Goal: Task Accomplishment & Management: Manage account settings

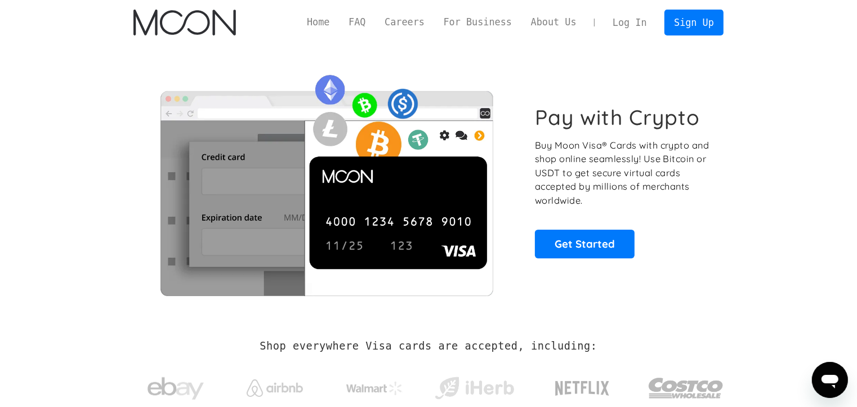
click at [706, 191] on p "Buy Moon Visa® Cards with crypto and shop online seamlessly! Use Bitcoin or USD…" at bounding box center [623, 173] width 176 height 69
click at [694, 26] on link "Sign Up" at bounding box center [694, 22] width 59 height 25
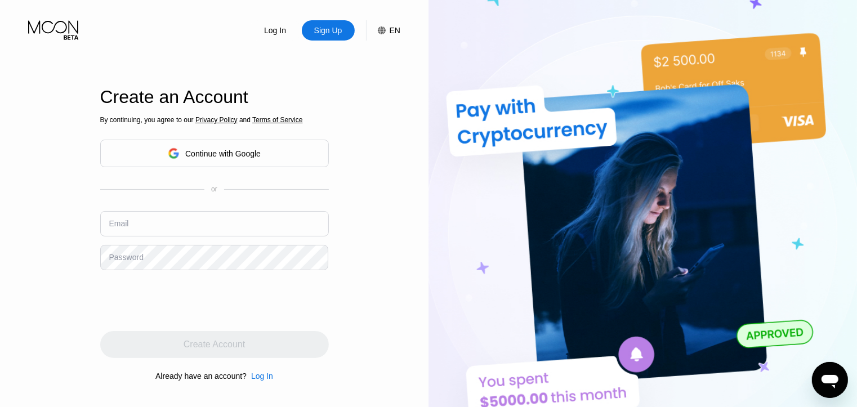
click at [209, 216] on input "text" at bounding box center [214, 223] width 229 height 25
type input "[EMAIL_ADDRESS][DOMAIN_NAME]"
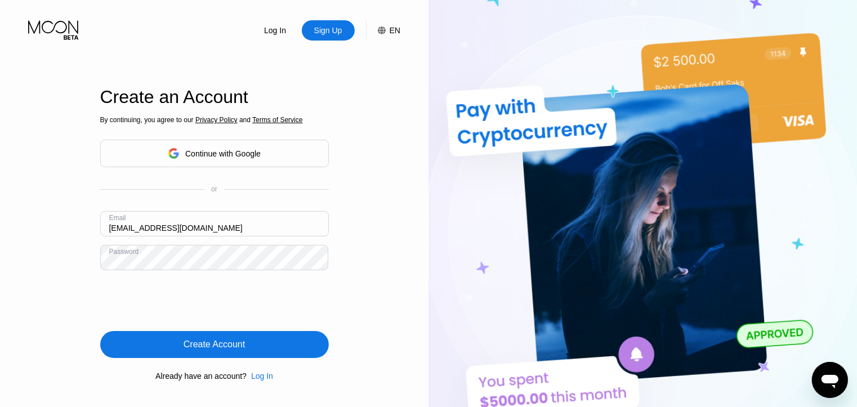
click at [213, 346] on div "Create Account" at bounding box center [214, 344] width 61 height 11
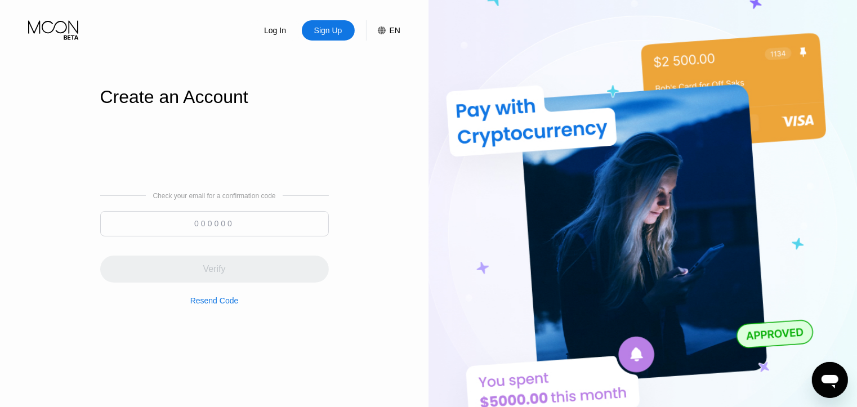
click at [197, 225] on input at bounding box center [214, 223] width 229 height 25
paste input "663161"
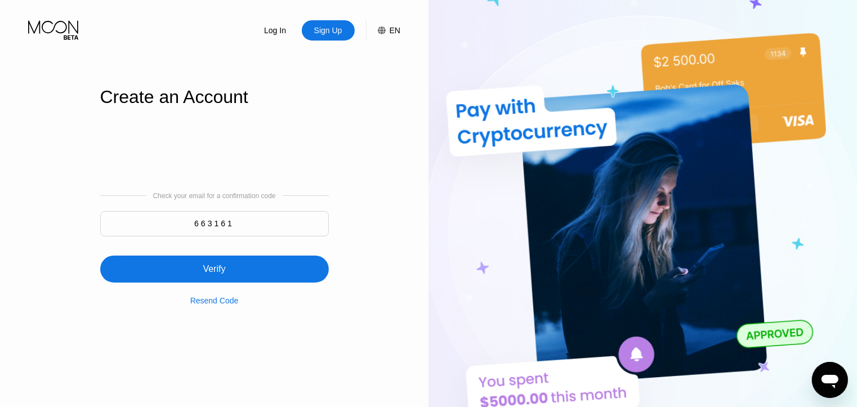
type input "663161"
click at [239, 279] on div "Verify" at bounding box center [214, 269] width 229 height 27
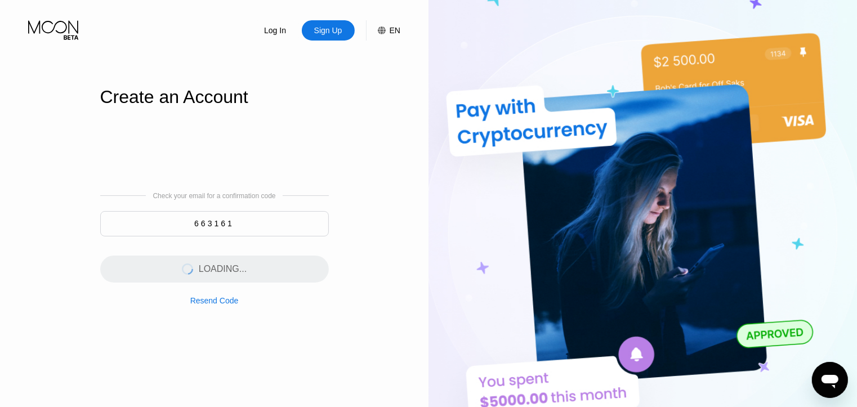
click at [396, 35] on div "EN" at bounding box center [395, 30] width 11 height 9
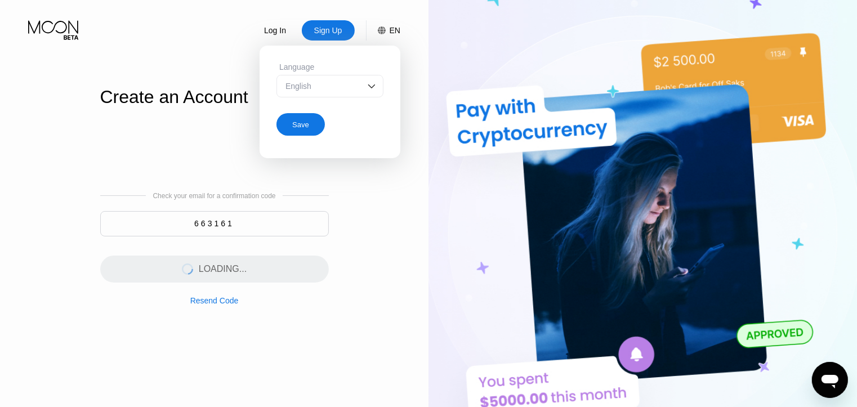
click at [370, 91] on img at bounding box center [371, 86] width 11 height 11
click at [370, 90] on img at bounding box center [371, 86] width 11 height 11
click at [345, 288] on div "Log In Sign Up EN Language English Save Create an Account Check your email for …" at bounding box center [214, 224] width 429 height 448
click at [379, 235] on div "Log In Sign Up EN Language English Save Create an Account Check your email for …" at bounding box center [214, 224] width 429 height 448
click at [398, 28] on div "EN" at bounding box center [395, 30] width 11 height 9
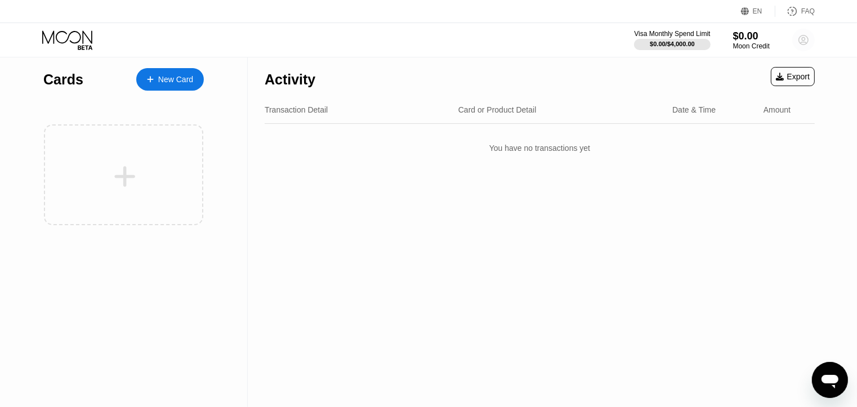
click at [806, 37] on circle at bounding box center [803, 40] width 23 height 23
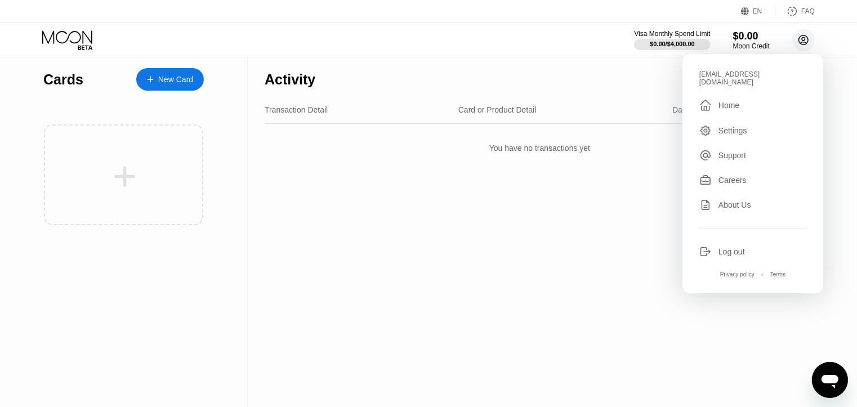
click at [804, 39] on circle at bounding box center [803, 40] width 23 height 23
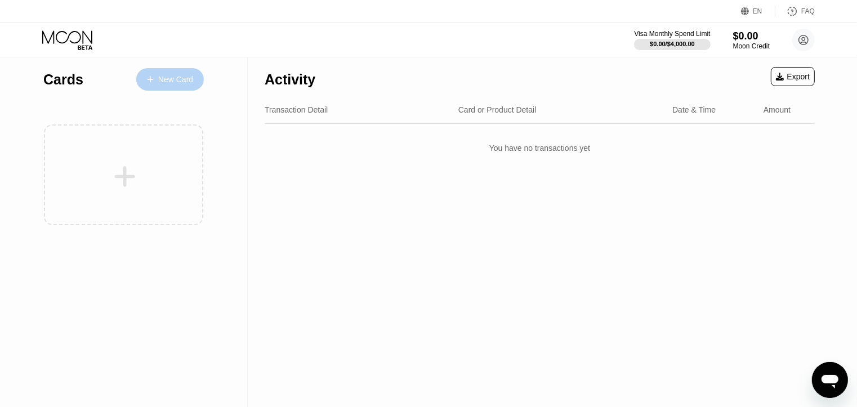
click at [173, 79] on div "New Card" at bounding box center [175, 80] width 35 height 10
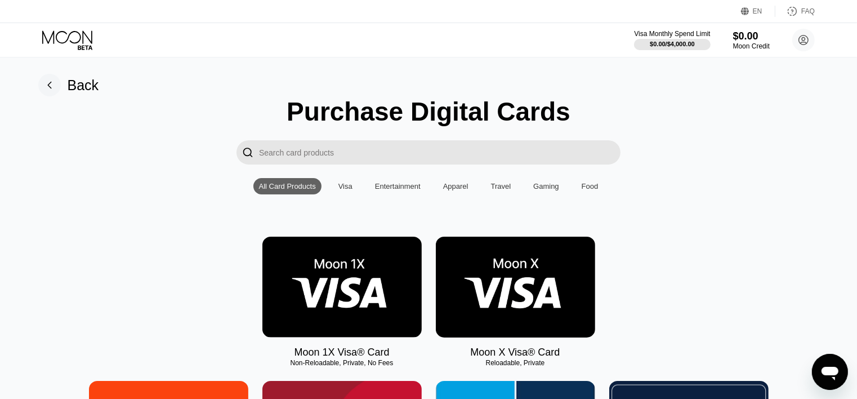
click at [344, 189] on div "Visa" at bounding box center [345, 186] width 14 height 8
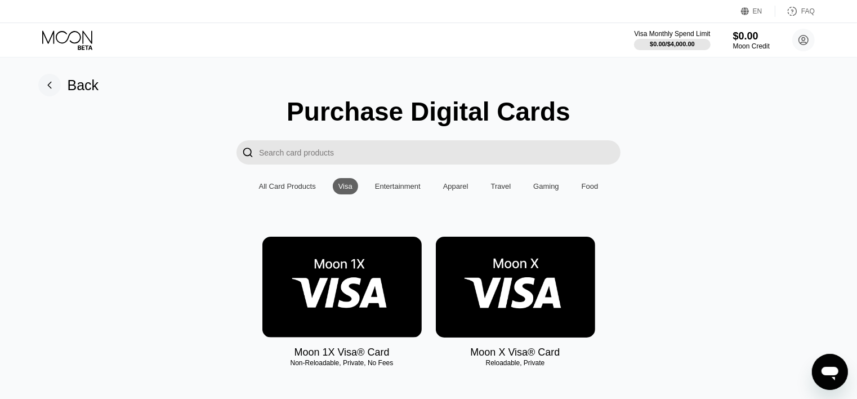
click at [397, 187] on div "Entertainment" at bounding box center [398, 186] width 46 height 8
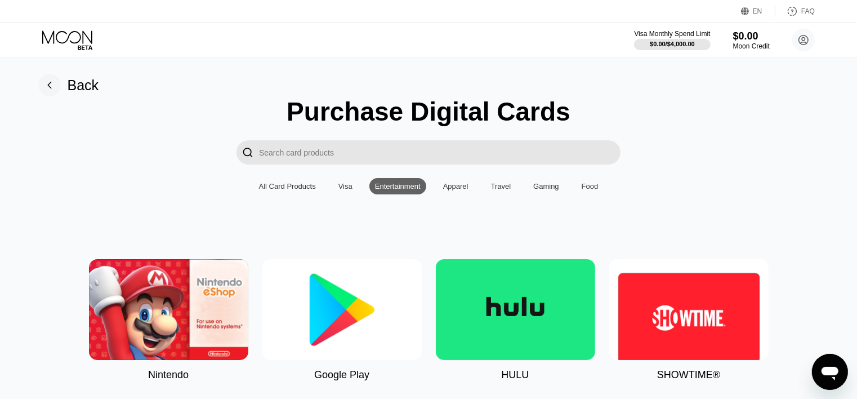
click at [451, 190] on div "Apparel" at bounding box center [455, 186] width 25 height 8
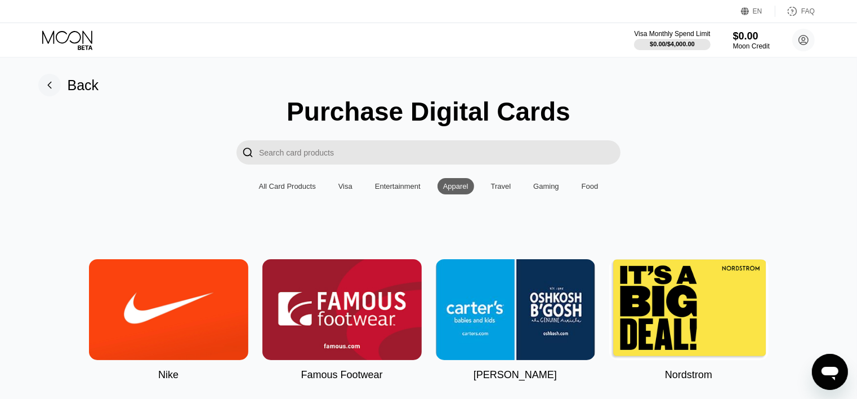
click at [506, 188] on div "Travel" at bounding box center [501, 186] width 20 height 8
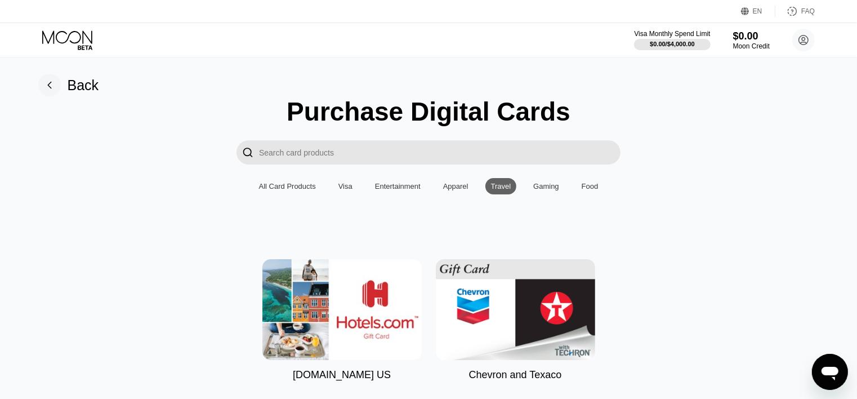
click at [534, 189] on div "Gaming" at bounding box center [546, 186] width 26 height 8
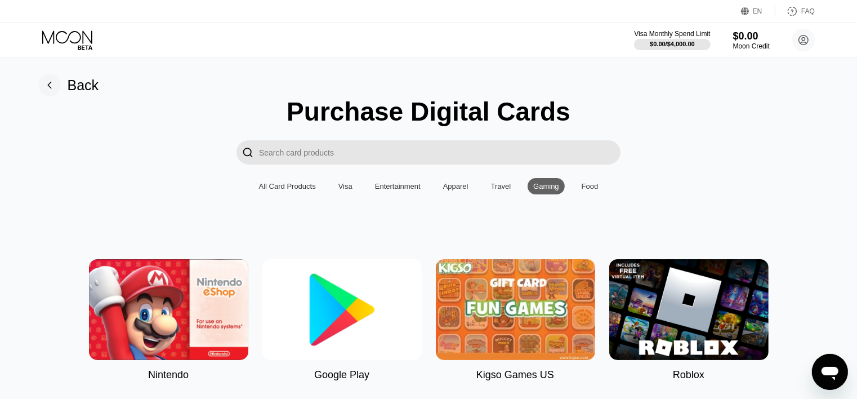
click at [583, 190] on div "Food" at bounding box center [590, 186] width 17 height 8
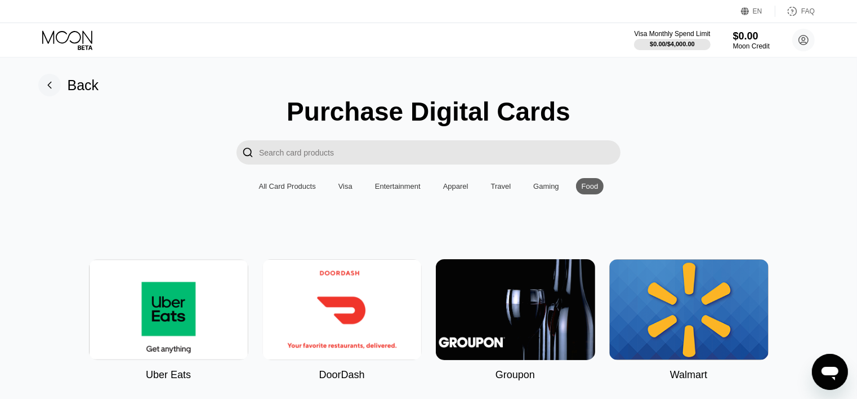
click at [347, 190] on div "Visa" at bounding box center [345, 186] width 14 height 8
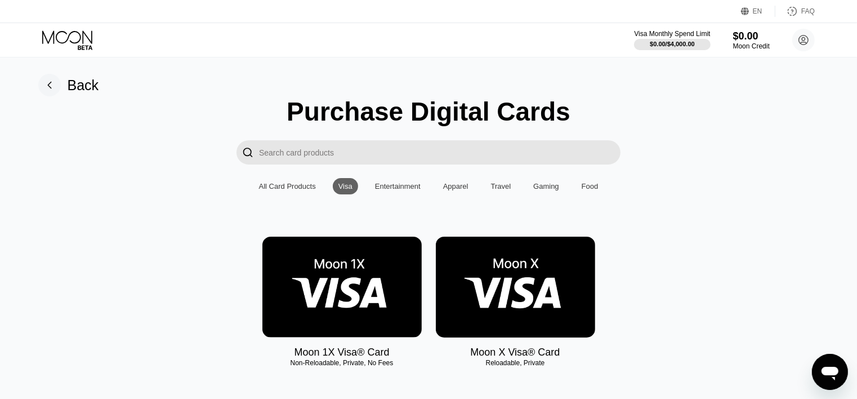
click at [520, 296] on img at bounding box center [515, 287] width 159 height 101
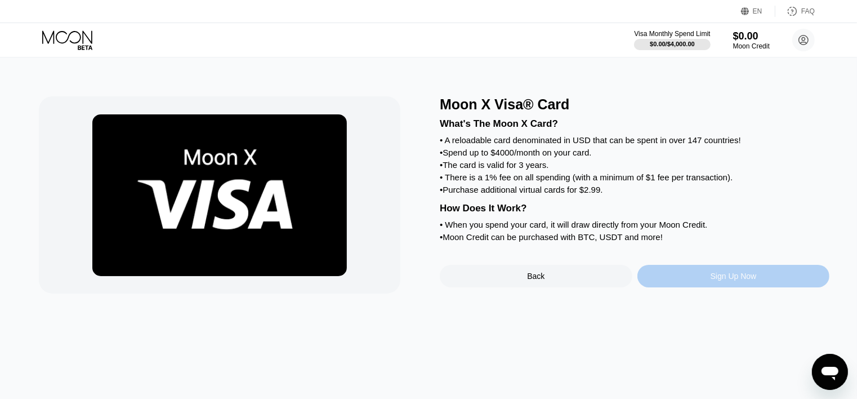
click at [711, 280] on div "Sign Up Now" at bounding box center [734, 275] width 46 height 9
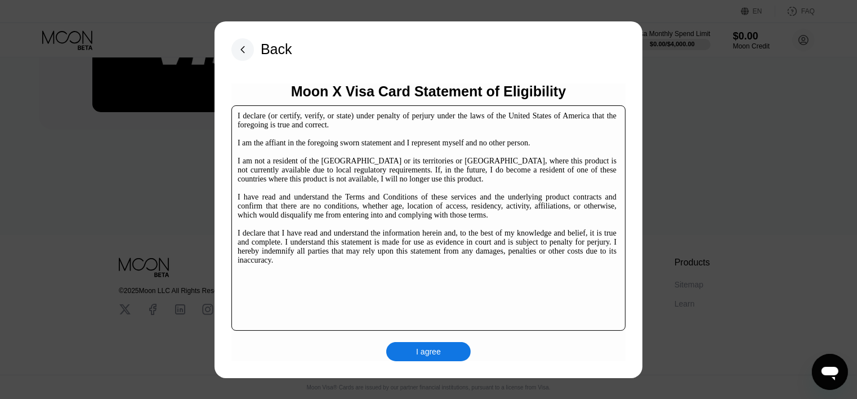
scroll to position [171, 0]
click at [440, 355] on div "I agree" at bounding box center [428, 351] width 25 height 10
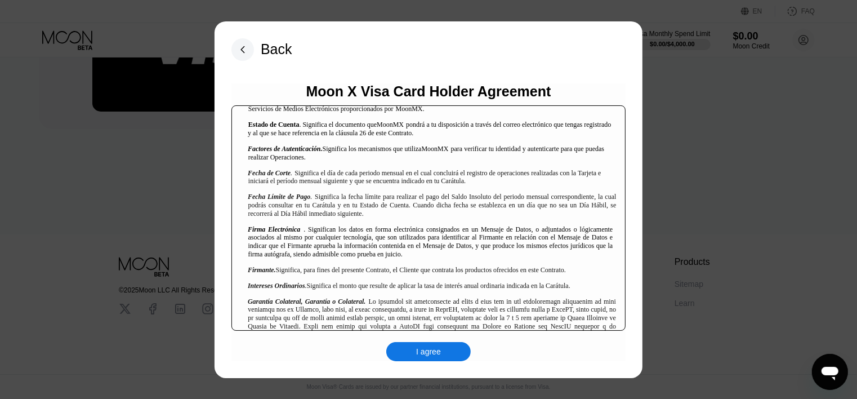
scroll to position [657, 0]
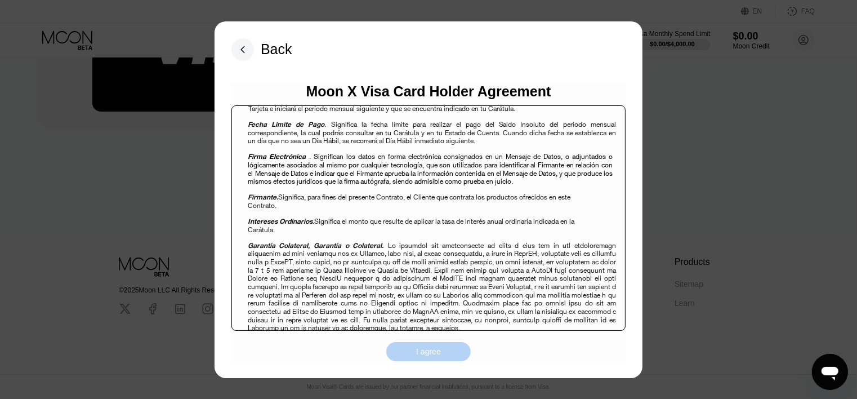
click at [438, 350] on div "I agree" at bounding box center [428, 351] width 25 height 10
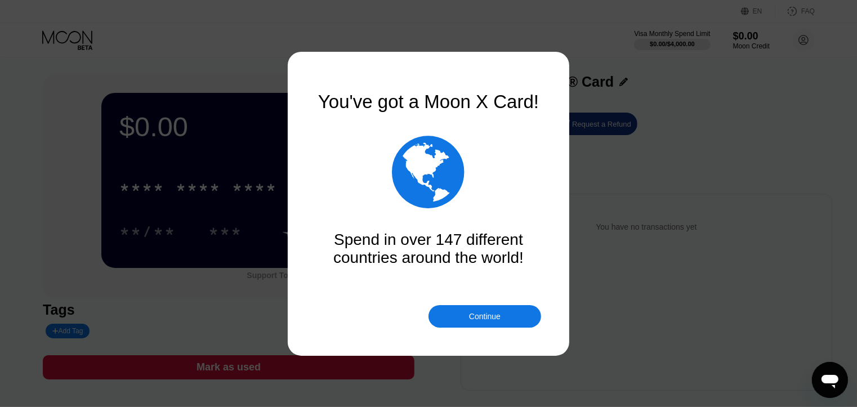
click at [489, 318] on div "Continue" at bounding box center [485, 316] width 32 height 9
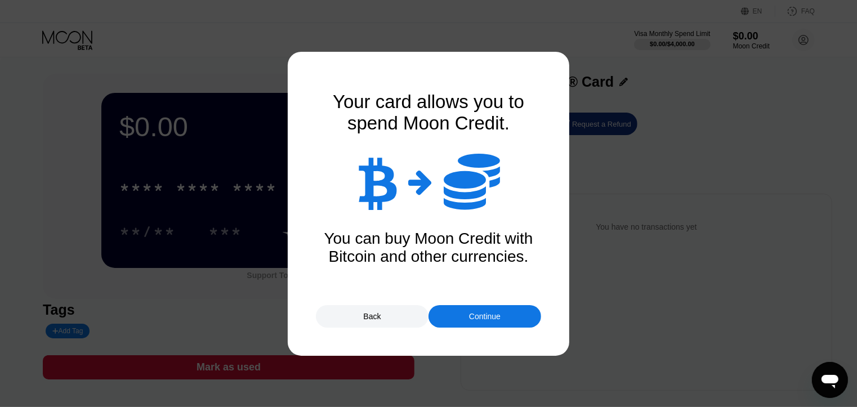
click at [496, 320] on div "Continue" at bounding box center [485, 316] width 32 height 9
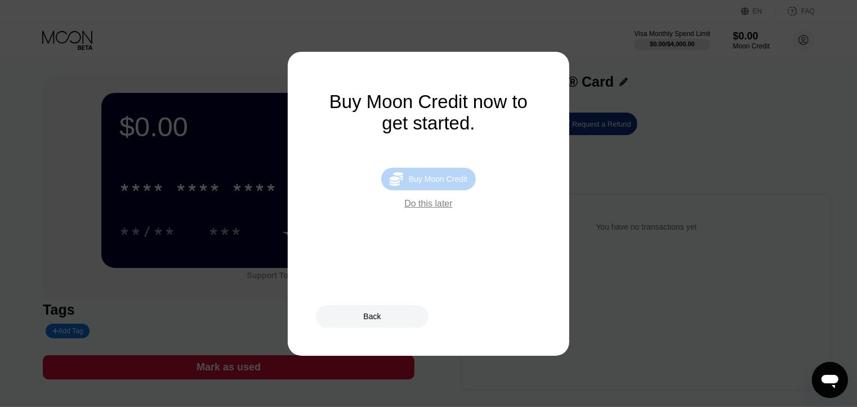
click at [436, 181] on div "Buy Moon Credit" at bounding box center [438, 179] width 59 height 9
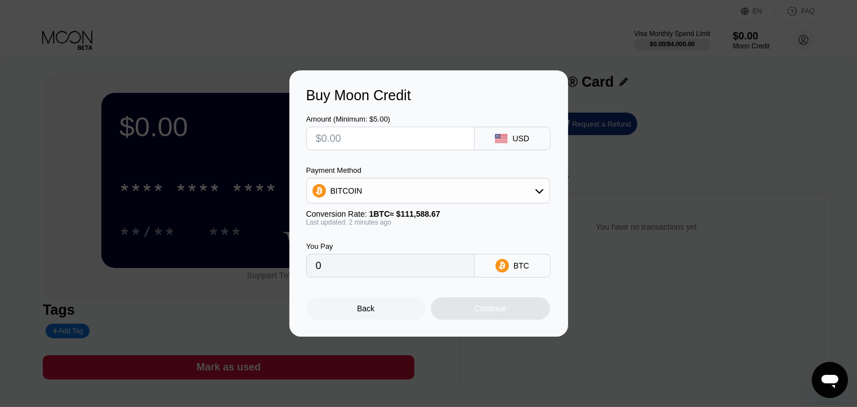
click at [480, 189] on div "BITCOIN" at bounding box center [428, 191] width 243 height 23
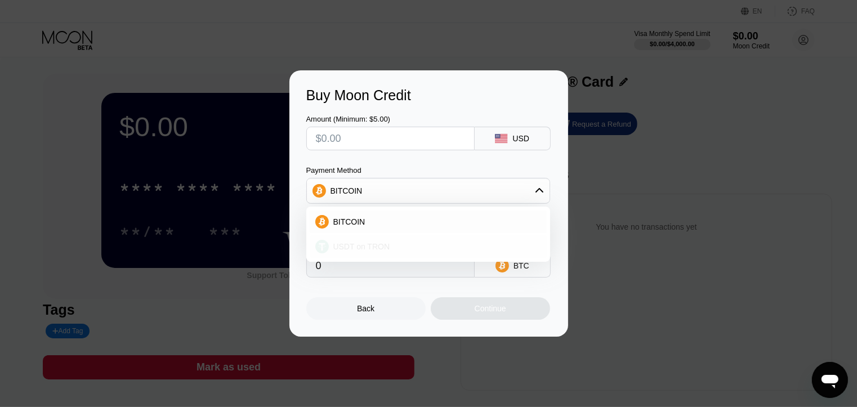
click at [440, 243] on div "USDT on TRON" at bounding box center [435, 246] width 212 height 9
type input "0.00"
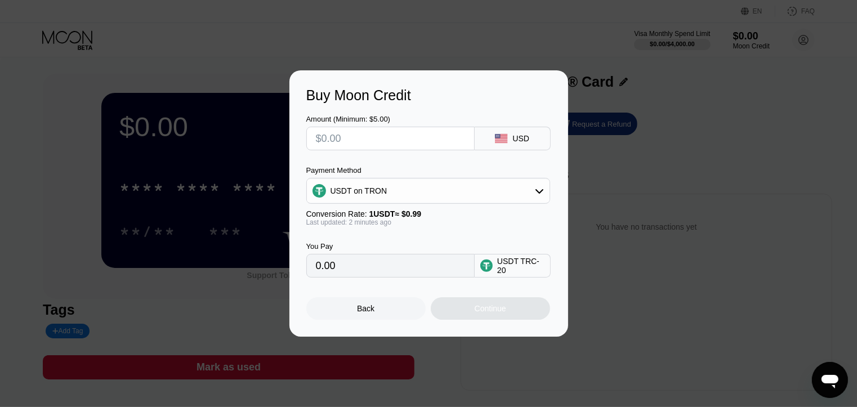
click at [406, 271] on input "0.00" at bounding box center [390, 266] width 149 height 23
click at [511, 145] on div "USD" at bounding box center [513, 139] width 76 height 24
click at [520, 136] on div "USD" at bounding box center [520, 138] width 17 height 9
click at [628, 238] on div "Buy Moon Credit Amount (Minimum: $5.00) USD Payment Method USDT on TRON Convers…" at bounding box center [428, 203] width 857 height 266
click at [376, 309] on div "Back" at bounding box center [365, 308] width 119 height 23
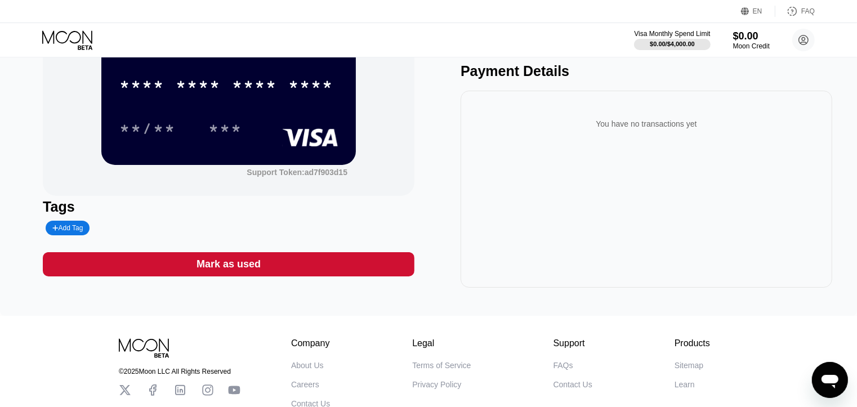
scroll to position [94, 0]
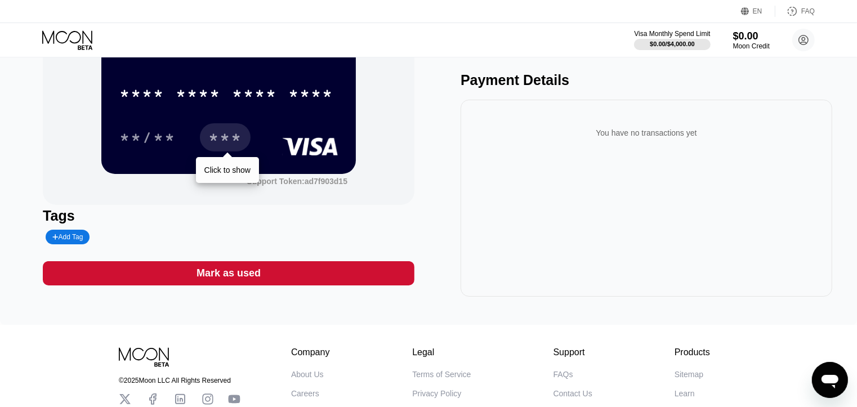
click at [213, 140] on div "***" at bounding box center [225, 139] width 34 height 18
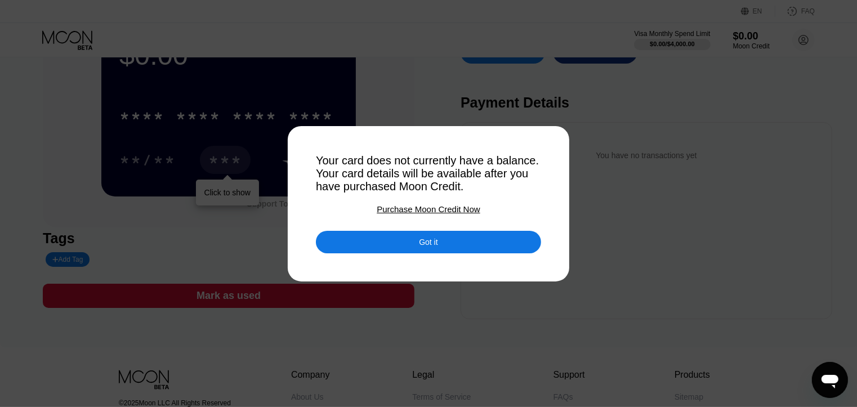
scroll to position [0, 0]
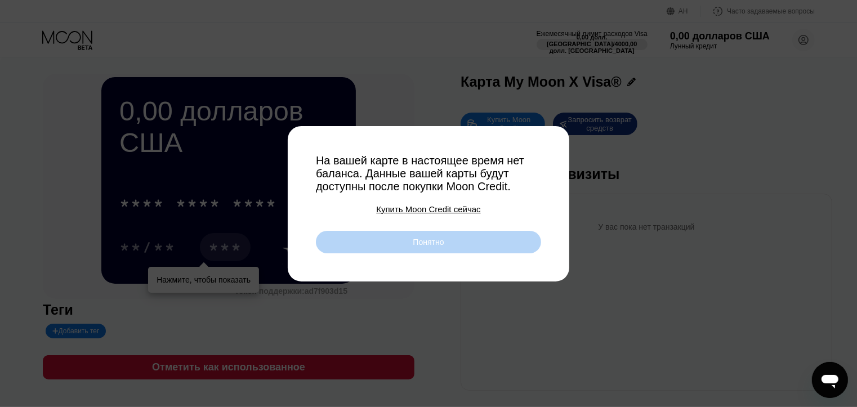
click at [447, 252] on div "Понятно" at bounding box center [428, 242] width 225 height 23
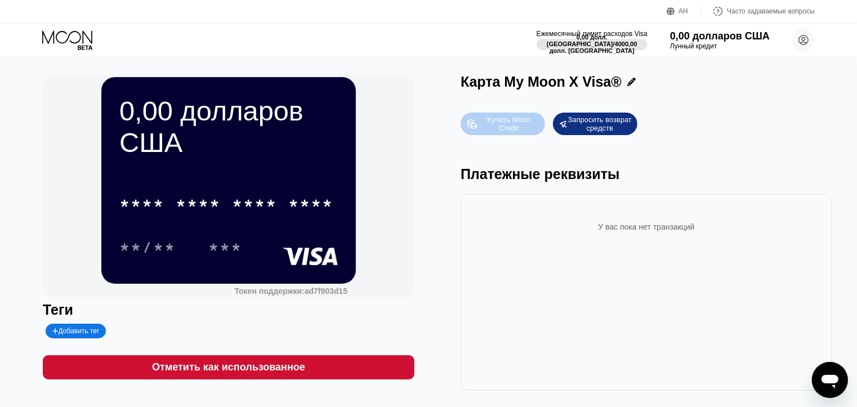
click at [510, 124] on font "Купить Moon Credit" at bounding box center [510, 123] width 46 height 17
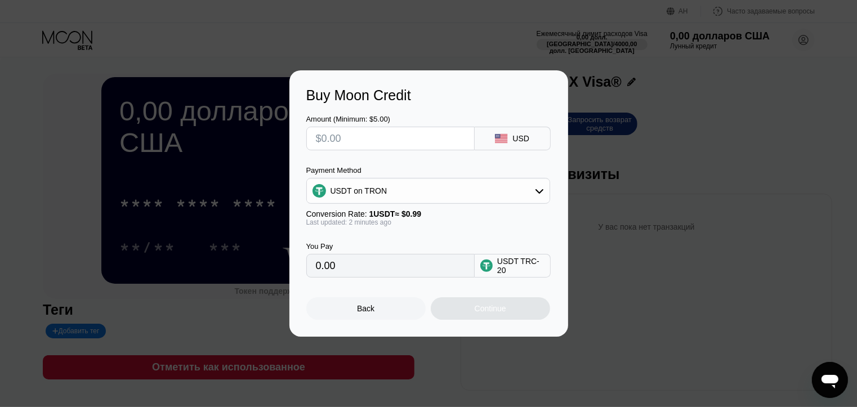
click at [426, 136] on input "text" at bounding box center [390, 138] width 149 height 23
type input "$1"
type input "1.01"
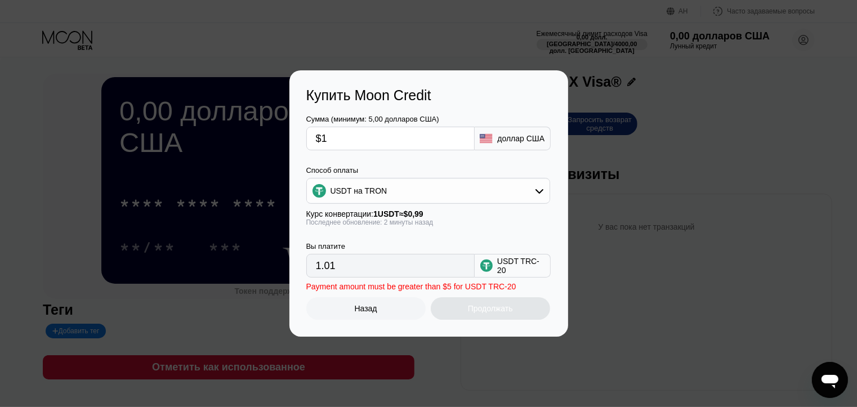
type input "$15"
type input "15.15"
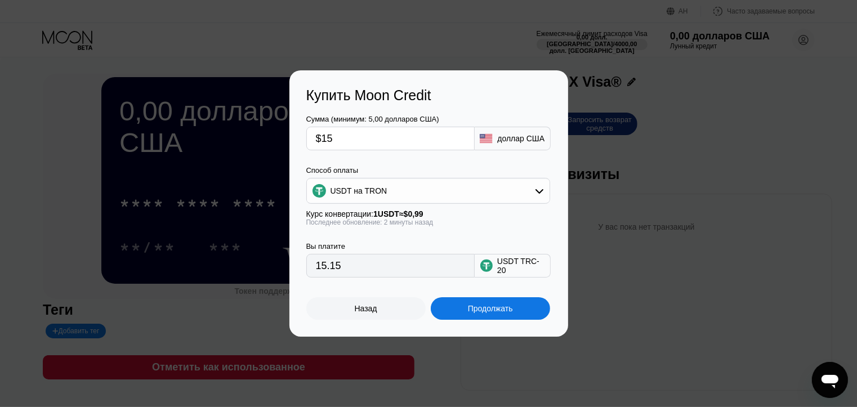
drag, startPoint x: 341, startPoint y: 138, endPoint x: 271, endPoint y: 135, distance: 69.9
click at [271, 135] on div "Купить Moon Credit Сумма (минимум: 5,00 долларов США) $15 доллар США Способ опл…" at bounding box center [428, 203] width 857 height 266
type input "$2"
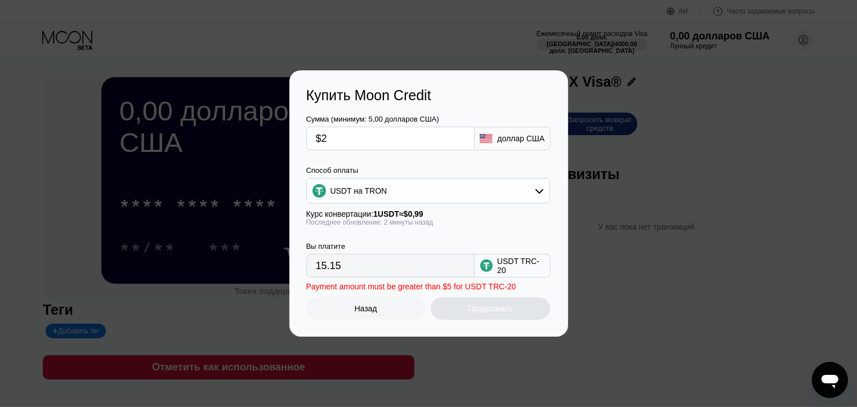
type input "2.02"
type input "$20"
type input "20.20"
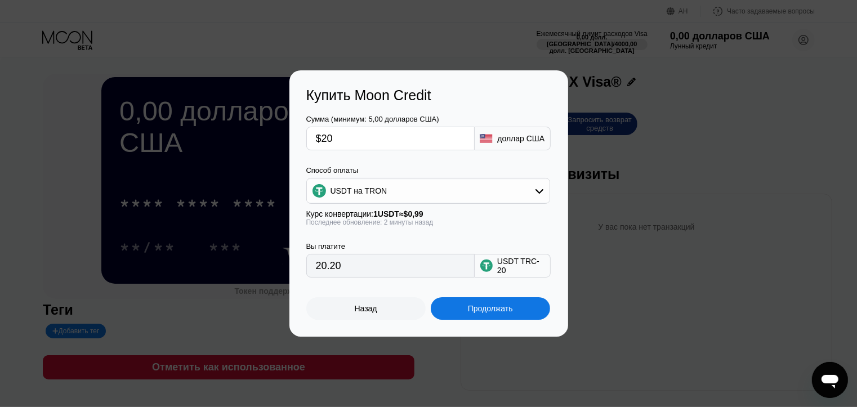
type input "$20"
click at [768, 265] on div "Купить Moon Credit Сумма (минимум: 5,00 долларов США) $20 доллар США Способ опл…" at bounding box center [428, 203] width 857 height 266
click at [389, 309] on div "Назад" at bounding box center [365, 308] width 119 height 23
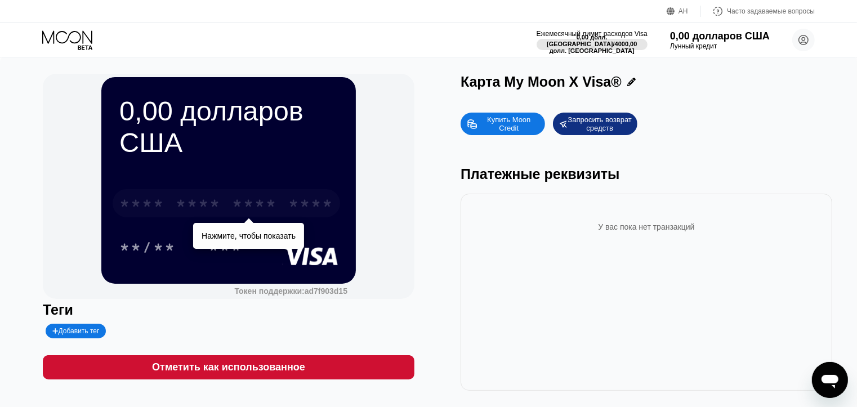
click at [301, 211] on font "****" at bounding box center [310, 205] width 45 height 18
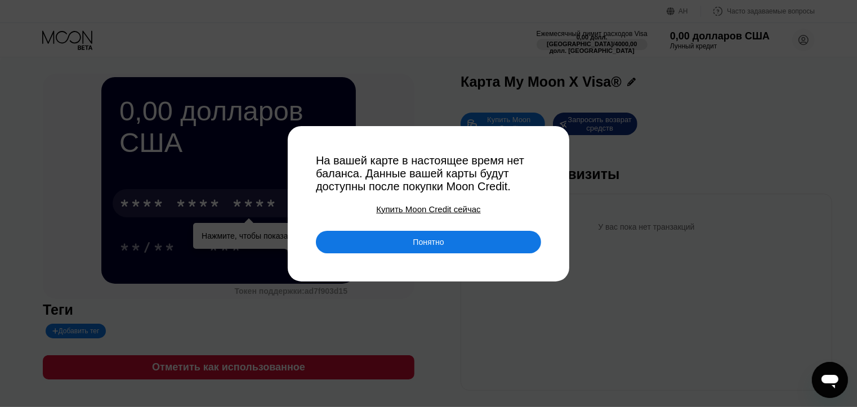
click at [460, 247] on div "Понятно" at bounding box center [428, 242] width 225 height 23
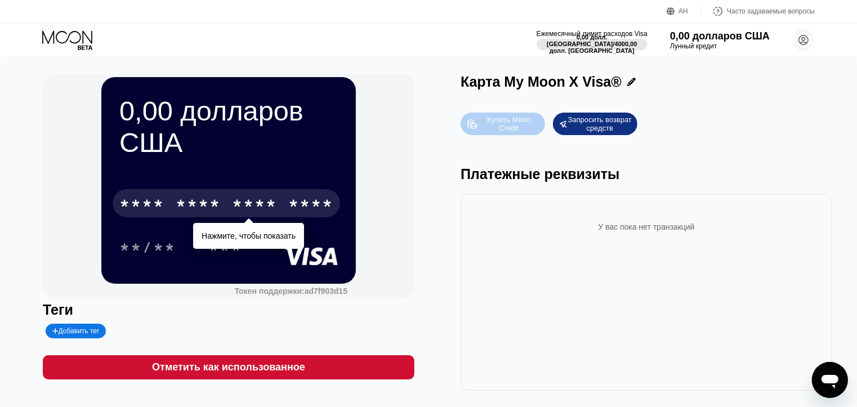
click at [513, 132] on font "Купить Moon Credit" at bounding box center [510, 123] width 46 height 17
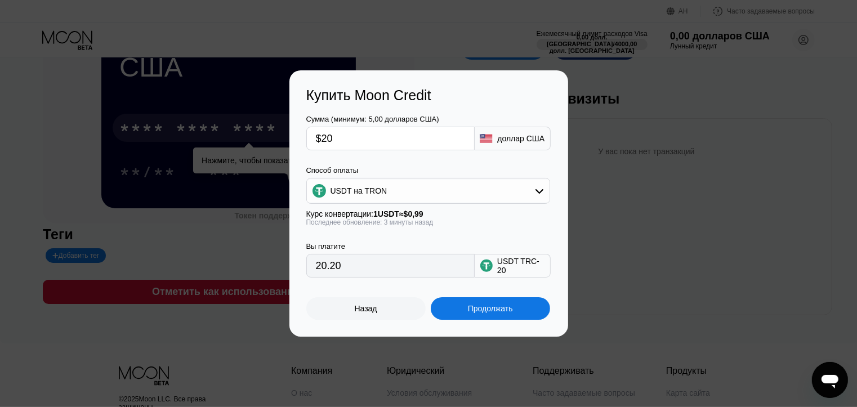
scroll to position [93, 0]
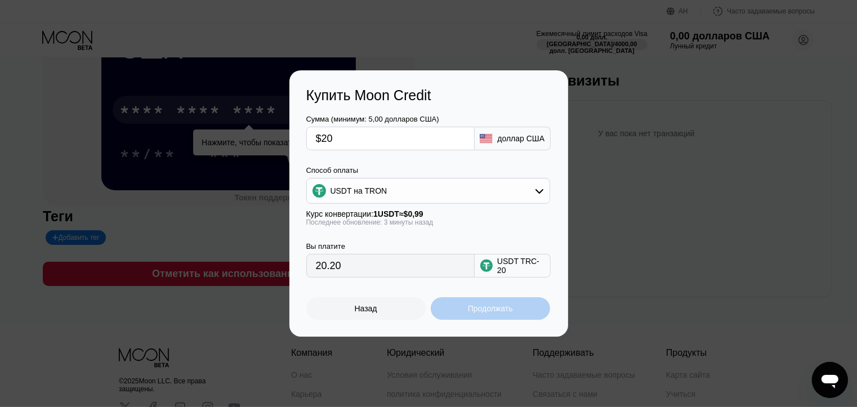
click at [487, 313] on font "Продолжать" at bounding box center [490, 308] width 45 height 9
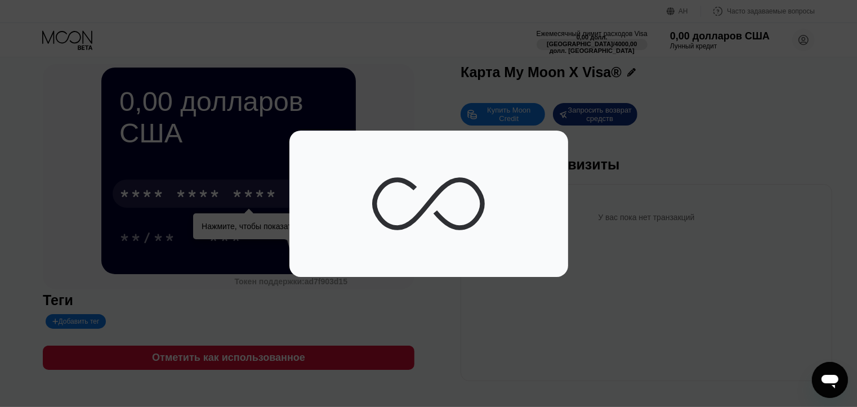
scroll to position [0, 0]
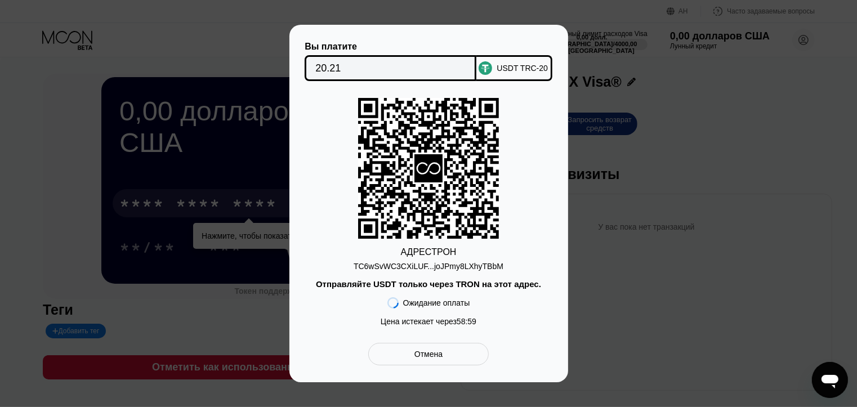
click at [493, 267] on font "TC6wSvWC3CXiLUF...joJPmy8LXhyTBbM" at bounding box center [429, 266] width 150 height 9
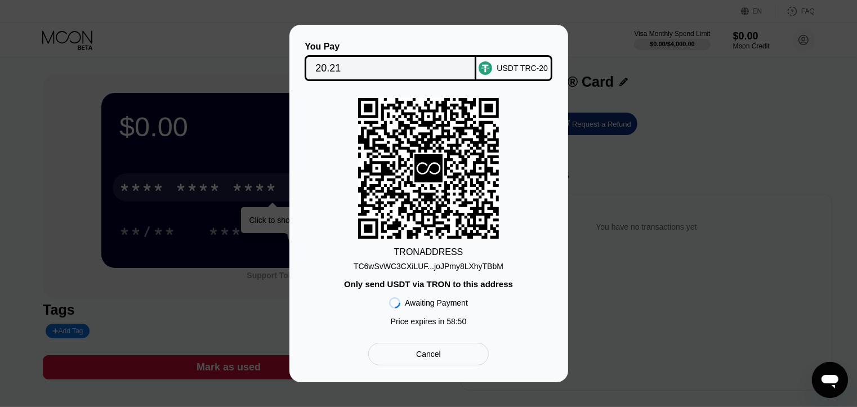
click at [487, 270] on div "TC6wSvWC3CXiLUF...joJPmy8LXhyTBbM" at bounding box center [429, 266] width 150 height 9
click at [483, 263] on div "TC6wSvWC3CXiLUF...joJPmy8LXhyTBbM" at bounding box center [429, 266] width 150 height 9
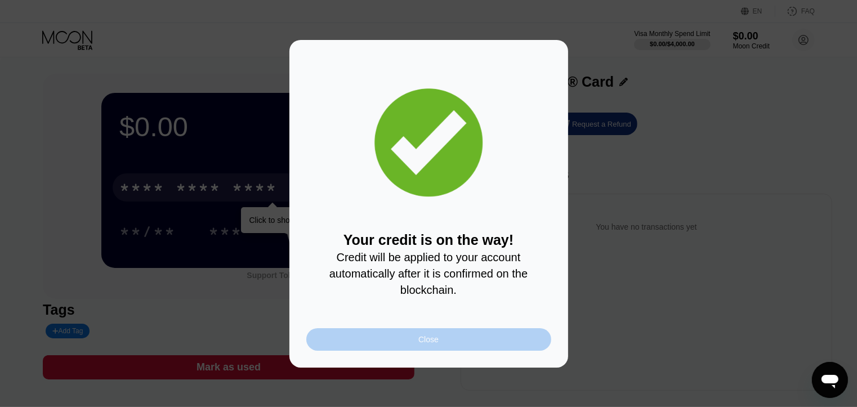
click at [451, 346] on div "Close" at bounding box center [428, 339] width 245 height 23
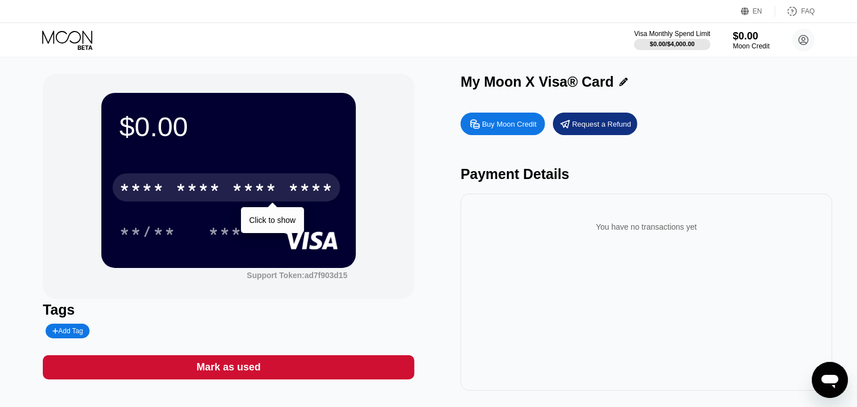
click at [238, 180] on div "* * * * * * * * * * * * ****" at bounding box center [227, 187] width 228 height 28
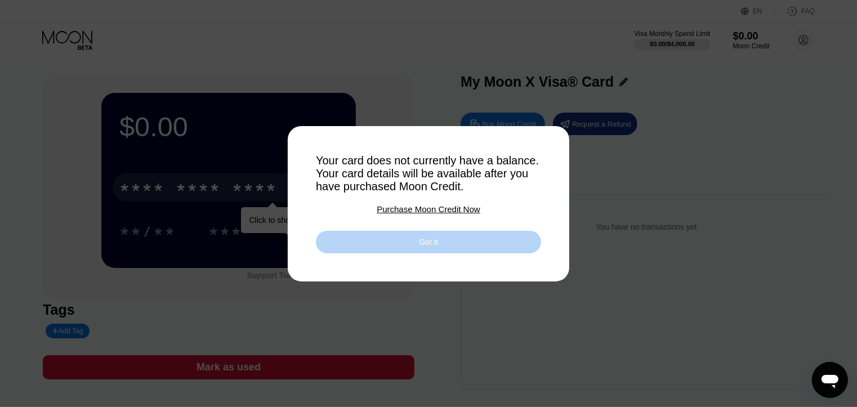
click at [436, 245] on div "Got it" at bounding box center [428, 242] width 19 height 10
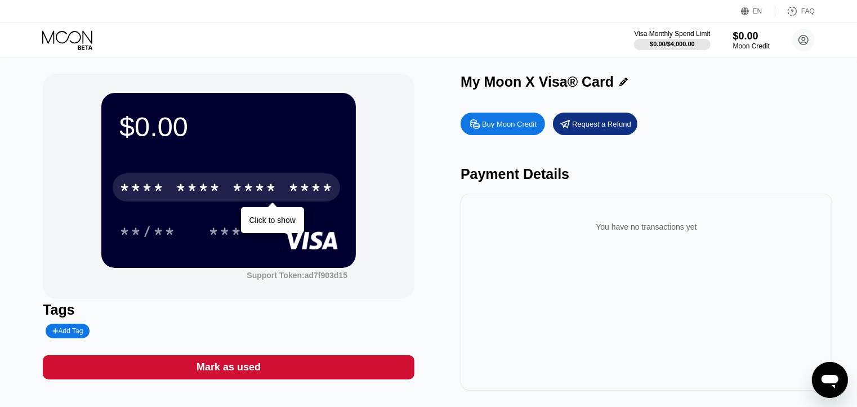
click at [618, 242] on div "You have no transactions yet" at bounding box center [647, 227] width 354 height 32
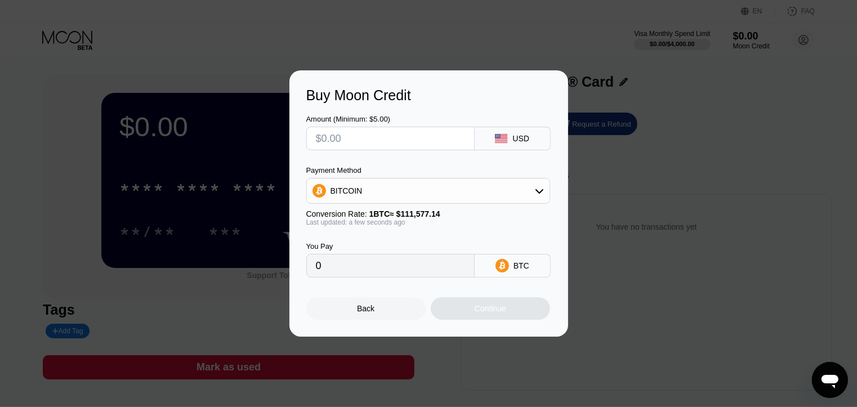
click at [380, 310] on div "Back" at bounding box center [365, 308] width 119 height 23
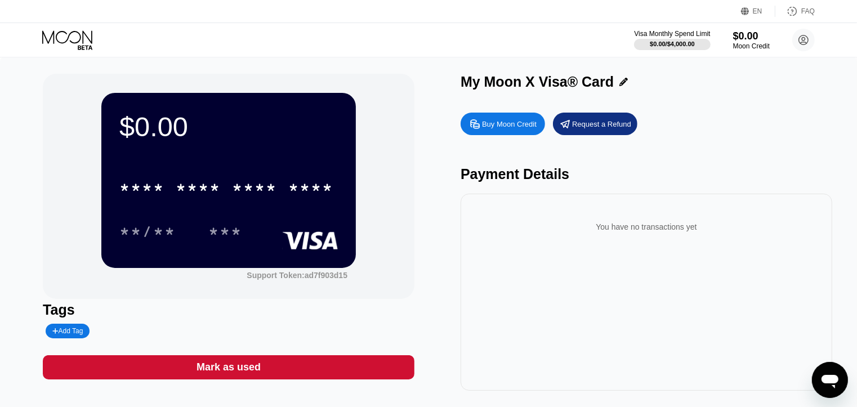
drag, startPoint x: 671, startPoint y: 213, endPoint x: 663, endPoint y: 224, distance: 13.3
click at [665, 221] on div "You have no transactions yet" at bounding box center [647, 223] width 354 height 40
click at [635, 249] on div "You have no transactions yet" at bounding box center [647, 292] width 372 height 197
drag, startPoint x: 806, startPoint y: 194, endPoint x: 818, endPoint y: 265, distance: 71.8
click at [818, 246] on div "Buy Moon Credit Request a Refund Payment Details You have no transactions yet" at bounding box center [647, 249] width 372 height 284
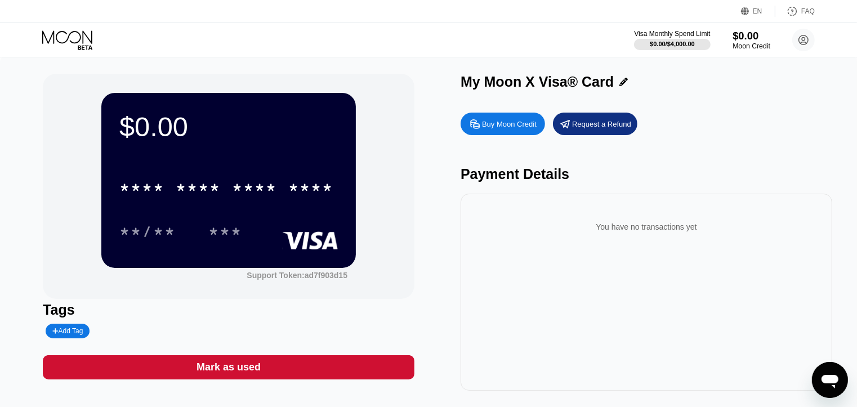
click at [747, 49] on div "Moon Credit" at bounding box center [752, 46] width 38 height 8
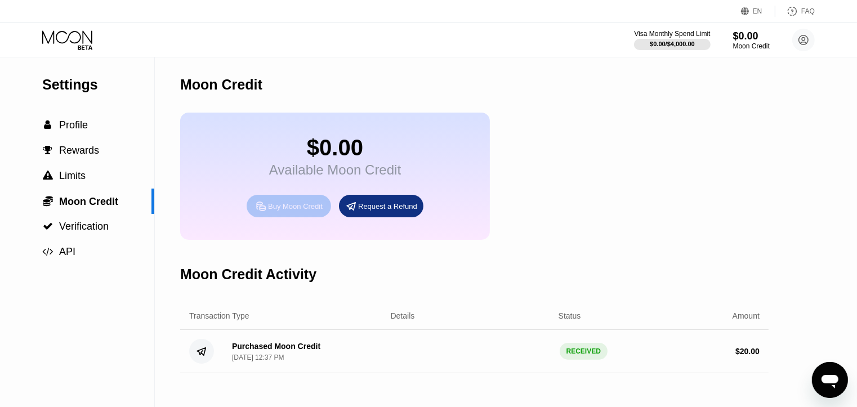
click at [297, 211] on div "Buy Moon Credit" at bounding box center [295, 207] width 55 height 10
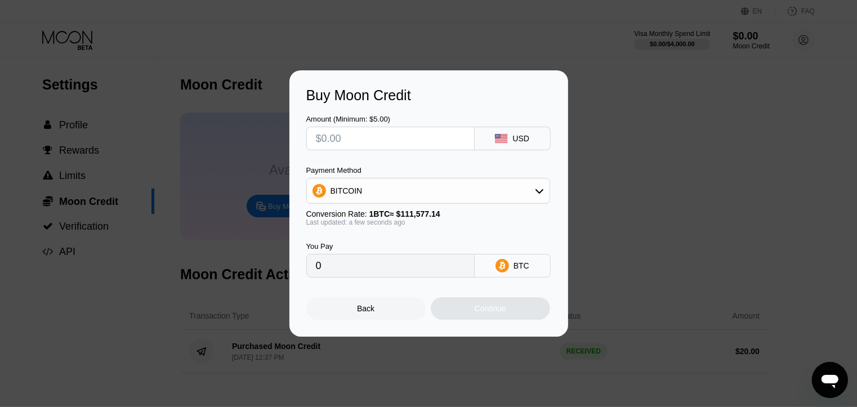
click at [668, 110] on div "Buy Moon Credit Amount (Minimum: $5.00) USD Payment Method BITCOIN Conversion R…" at bounding box center [428, 203] width 857 height 266
click at [341, 310] on div "Back" at bounding box center [365, 308] width 119 height 23
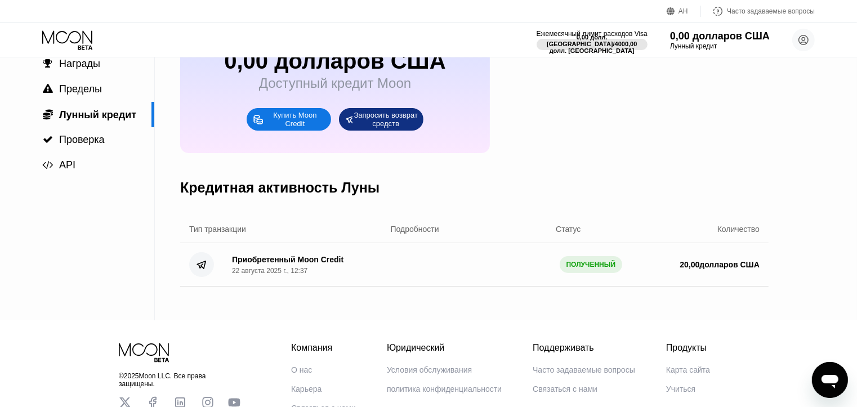
scroll to position [93, 0]
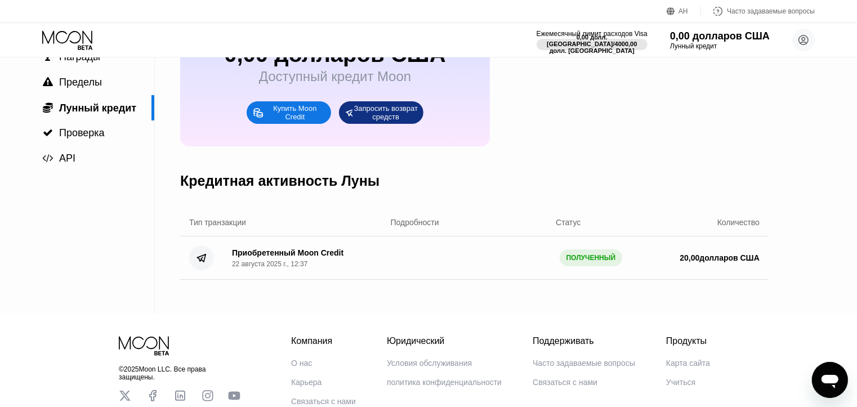
click at [583, 262] on font "ПОЛУЧЕННЫЙ" at bounding box center [592, 258] width 50 height 8
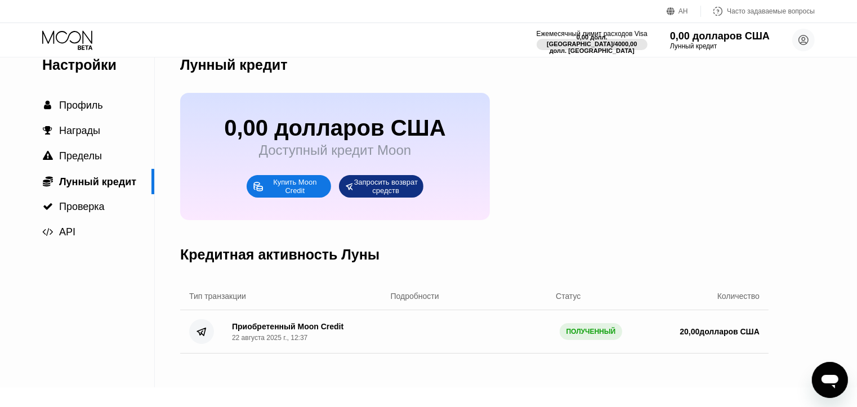
scroll to position [0, 0]
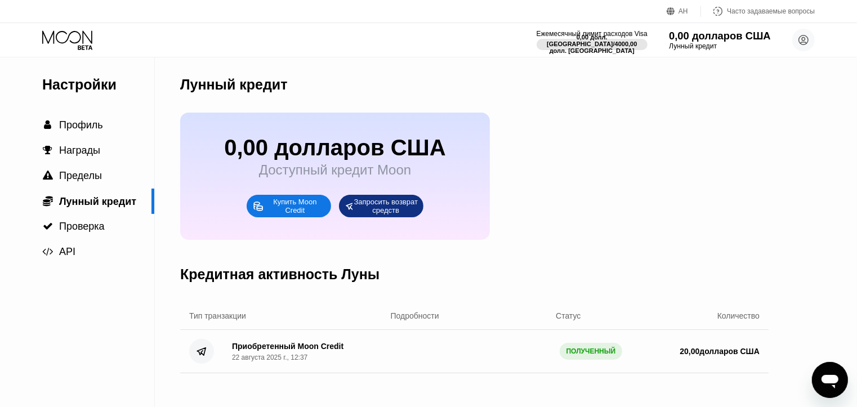
click at [729, 35] on font "0,00 долларов США" at bounding box center [720, 35] width 102 height 11
click at [804, 39] on icon at bounding box center [804, 40] width 6 height 6
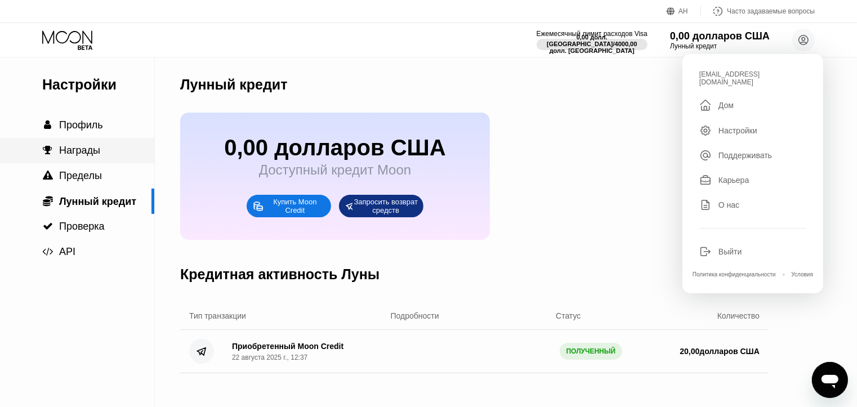
click at [85, 155] on font "Награды" at bounding box center [79, 150] width 41 height 11
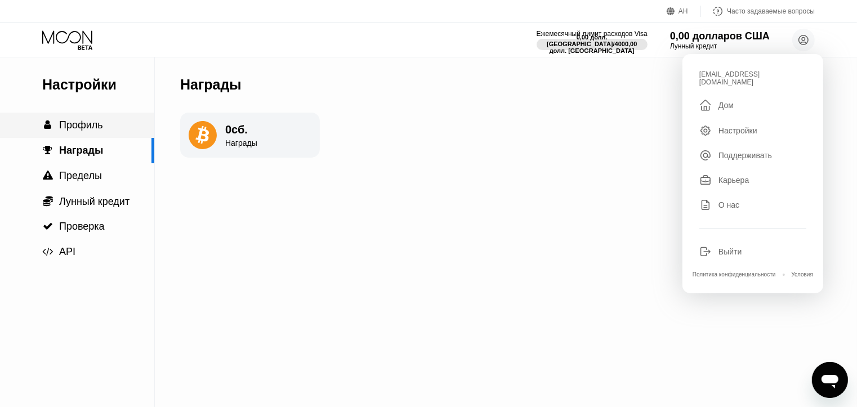
click at [101, 122] on font "Профиль" at bounding box center [81, 124] width 44 height 11
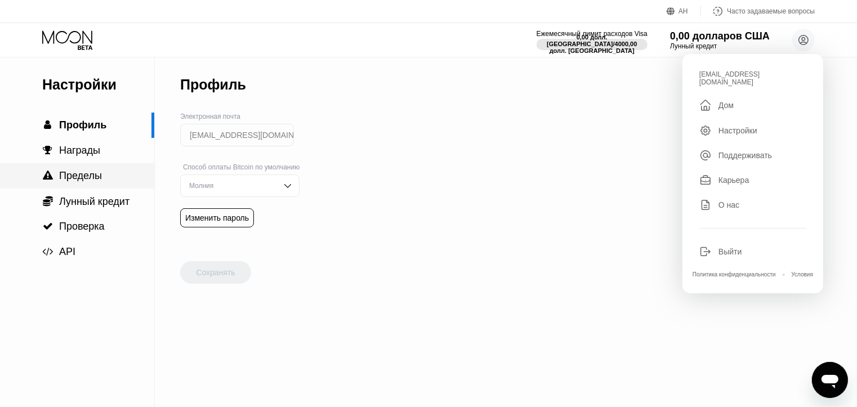
click at [93, 177] on font "Пределы" at bounding box center [80, 175] width 43 height 11
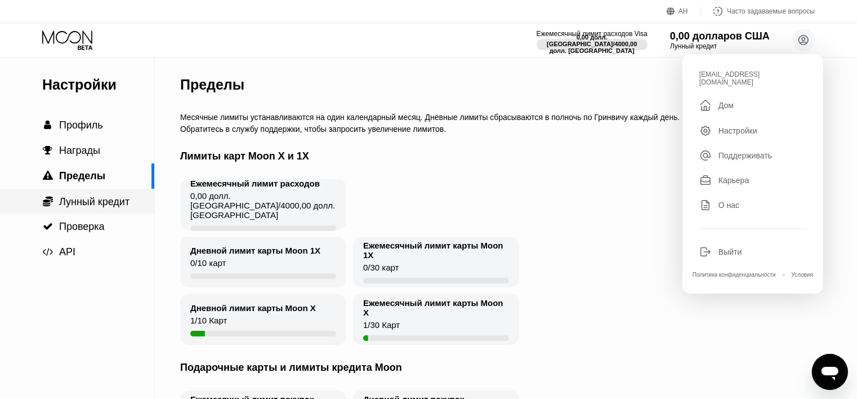
click at [88, 202] on font "Лунный кредит" at bounding box center [94, 201] width 70 height 11
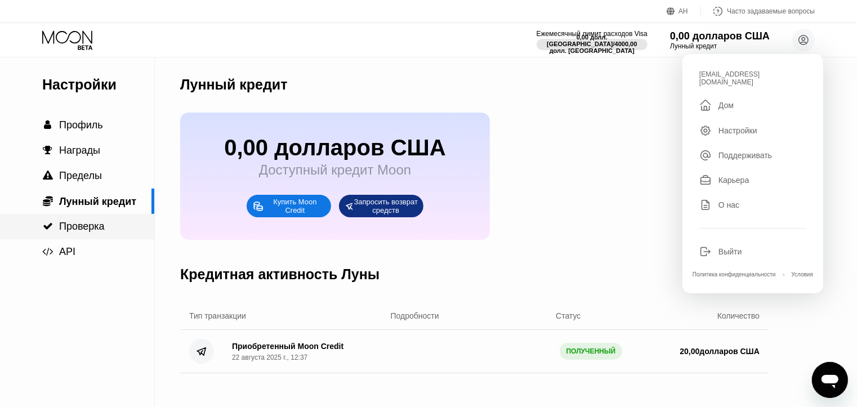
click at [78, 232] on font "Проверка" at bounding box center [82, 226] width 46 height 11
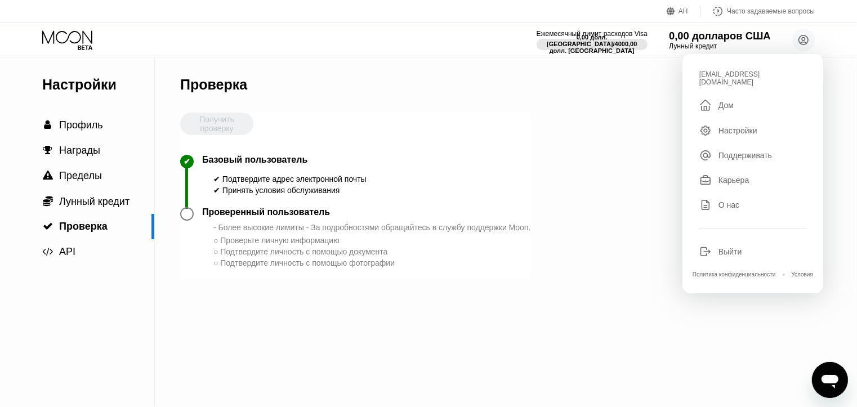
click at [741, 43] on div "Лунный кредит" at bounding box center [720, 46] width 102 height 8
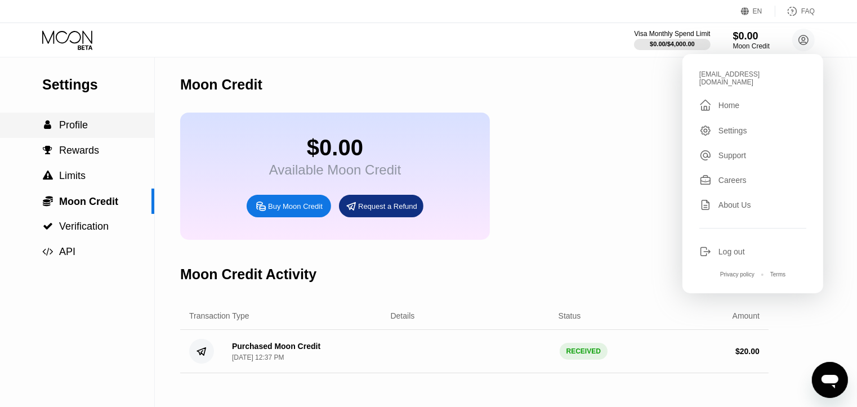
click at [71, 120] on div " Profile" at bounding box center [77, 125] width 154 height 25
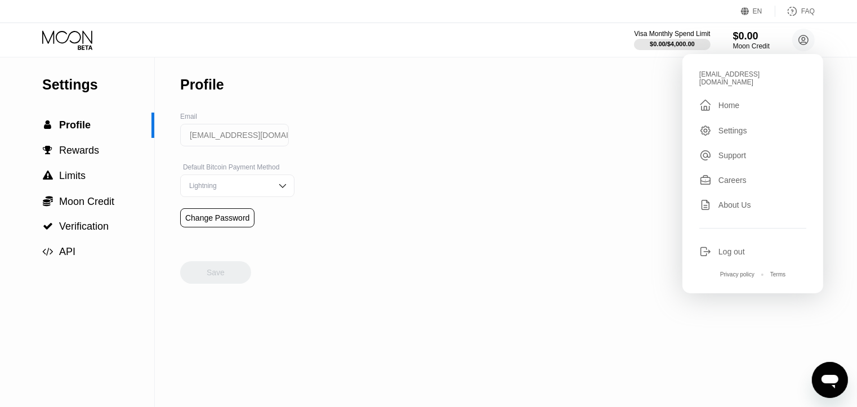
click at [207, 189] on div "Lightning" at bounding box center [228, 186] width 85 height 8
drag, startPoint x: 373, startPoint y: 172, endPoint x: 665, endPoint y: 86, distance: 304.2
click at [373, 172] on div "Settings  Profile  Rewards  Limits  Moon Credit  Verification  API Profil…" at bounding box center [428, 232] width 857 height 350
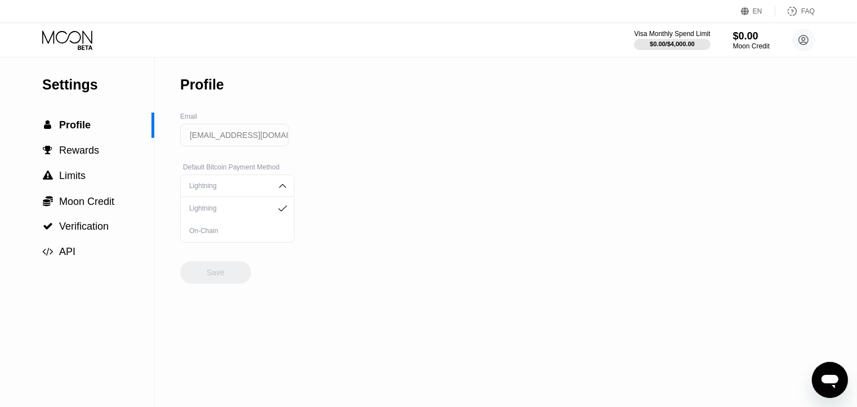
click at [745, 17] on div "EN Language Select an item Save FAQ" at bounding box center [428, 11] width 857 height 23
click at [751, 11] on div "EN" at bounding box center [746, 11] width 11 height 11
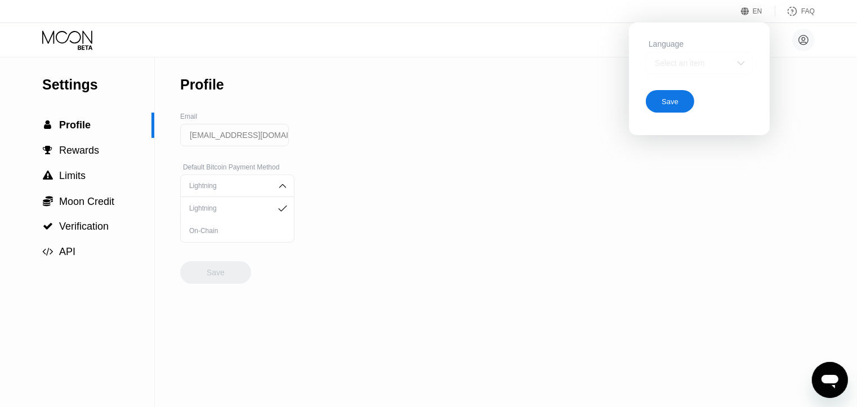
click at [718, 66] on div "Select an item" at bounding box center [691, 63] width 78 height 9
click at [720, 57] on div "Select an item" at bounding box center [699, 63] width 107 height 23
click at [799, 41] on icon at bounding box center [804, 40] width 10 height 10
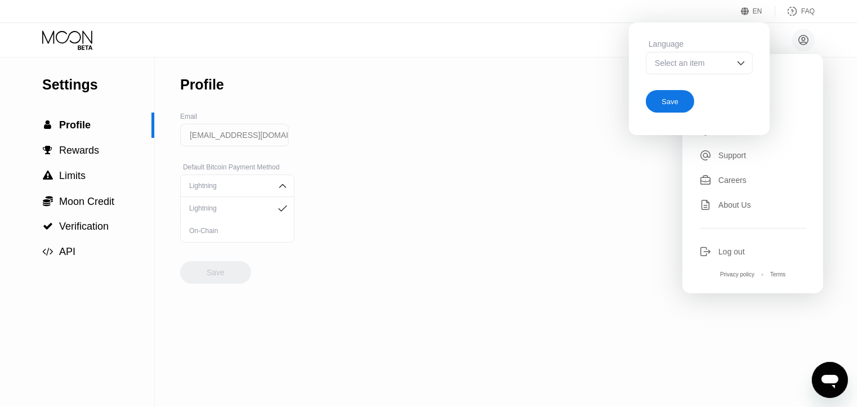
click at [328, 149] on div "Settings  Profile  Rewards  Limits  Moon Credit  Verification  API Profil…" at bounding box center [428, 232] width 857 height 350
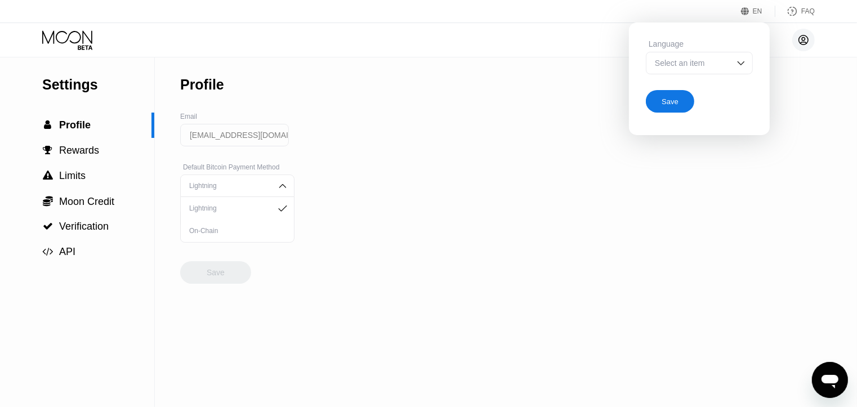
click at [802, 41] on icon at bounding box center [803, 40] width 23 height 23
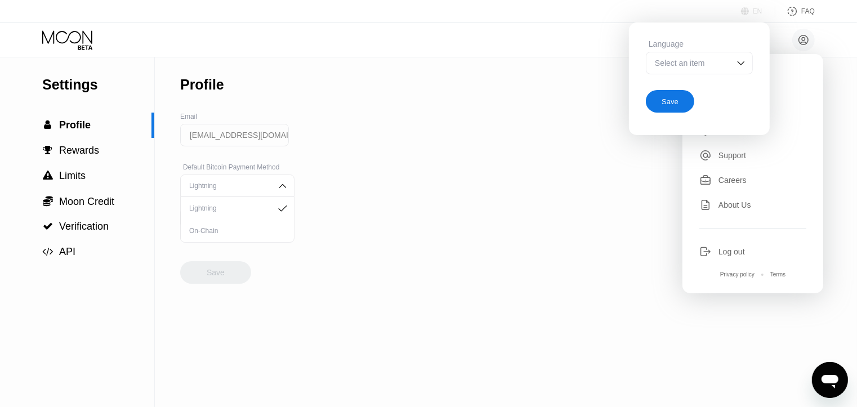
click at [750, 15] on div "EN" at bounding box center [746, 11] width 11 height 11
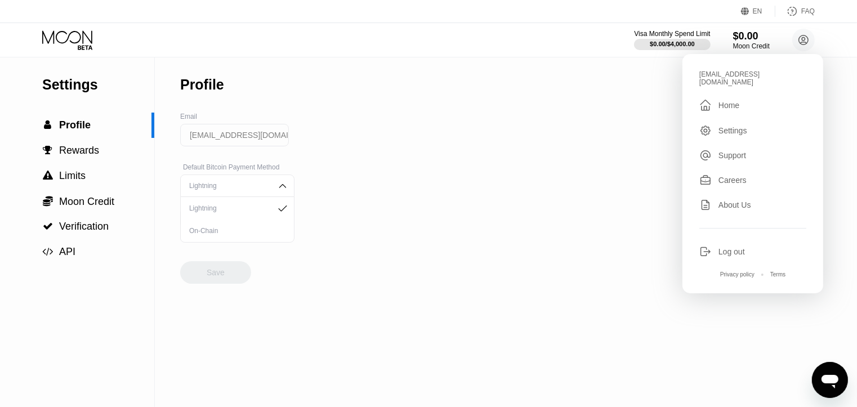
click at [720, 106] on div "lvwxdxpvll82@gmx.com  Home Settings Support Careers About Us Log out Privacy p…" at bounding box center [753, 173] width 141 height 239
click at [720, 101] on div "Home" at bounding box center [729, 105] width 21 height 9
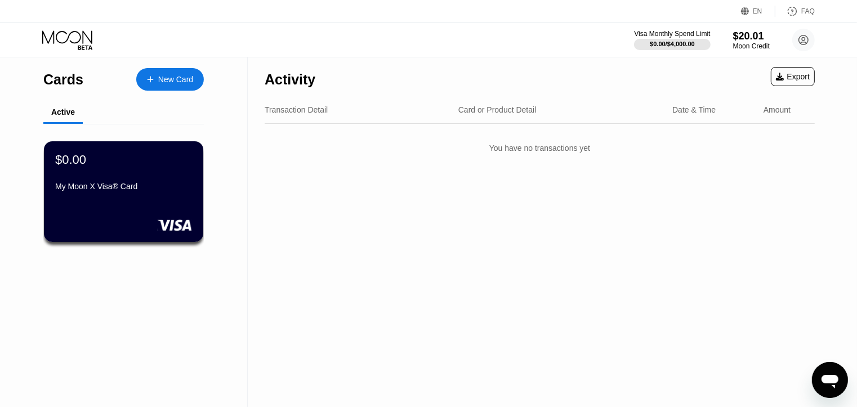
click at [310, 68] on div "Activity" at bounding box center [290, 76] width 51 height 39
click at [283, 86] on div "Activity" at bounding box center [290, 80] width 51 height 16
click at [61, 78] on div "Cards" at bounding box center [63, 80] width 40 height 16
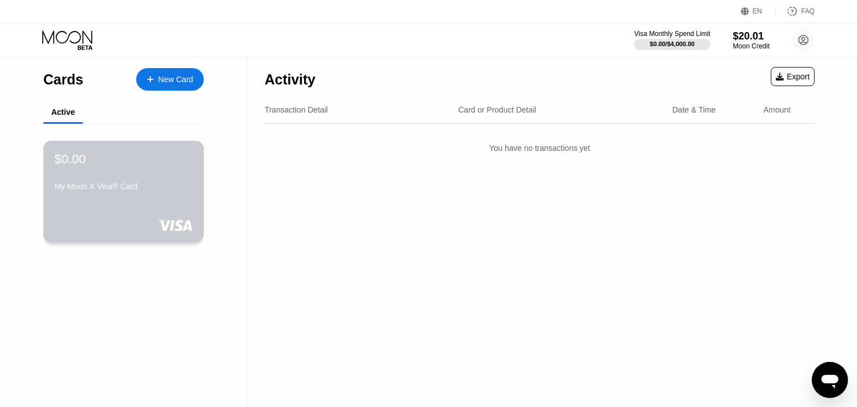
click at [164, 206] on div "$0.00 My Moon X Visa® Card" at bounding box center [123, 192] width 161 height 102
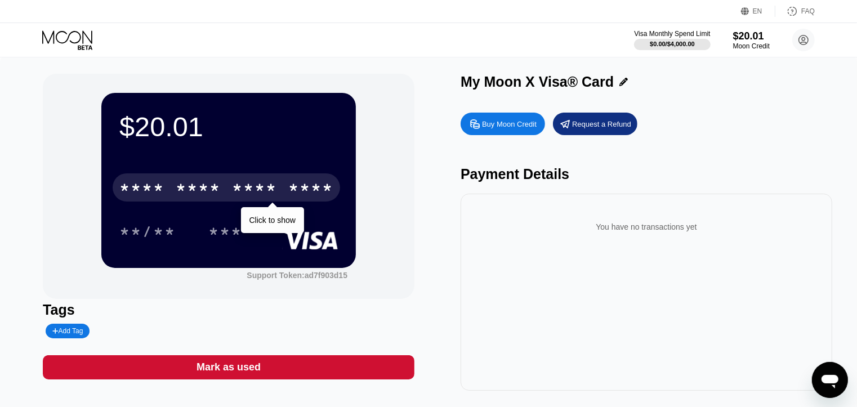
click at [274, 195] on div "* * * *" at bounding box center [254, 189] width 45 height 18
click at [270, 193] on div "* * * *" at bounding box center [254, 189] width 45 height 18
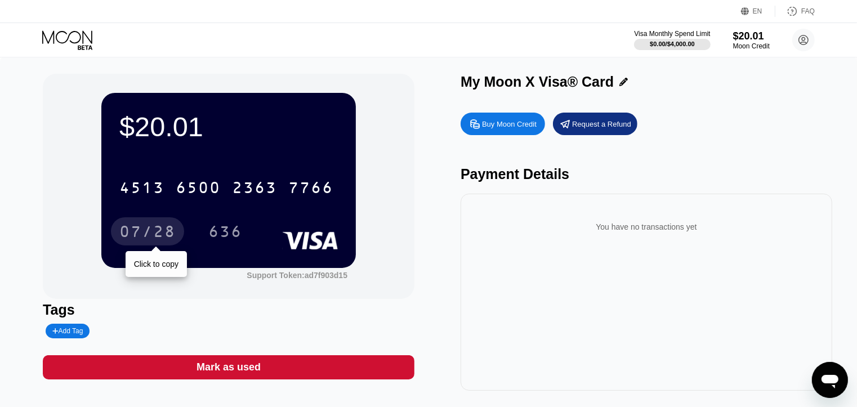
click at [149, 235] on div "07/28" at bounding box center [147, 233] width 56 height 18
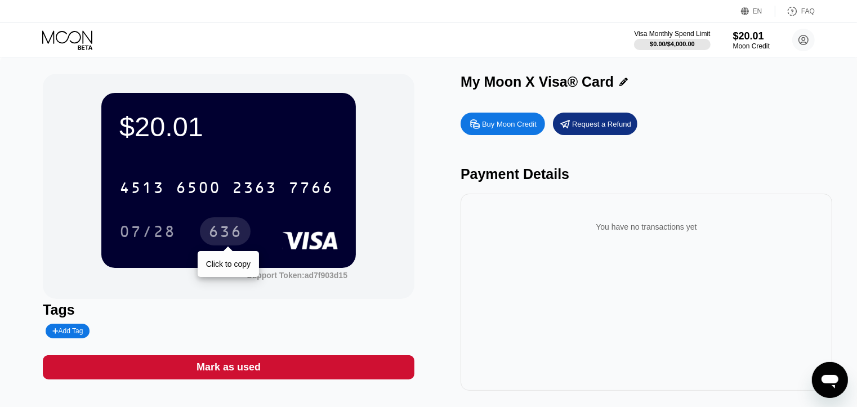
click at [223, 234] on div "636" at bounding box center [225, 233] width 34 height 18
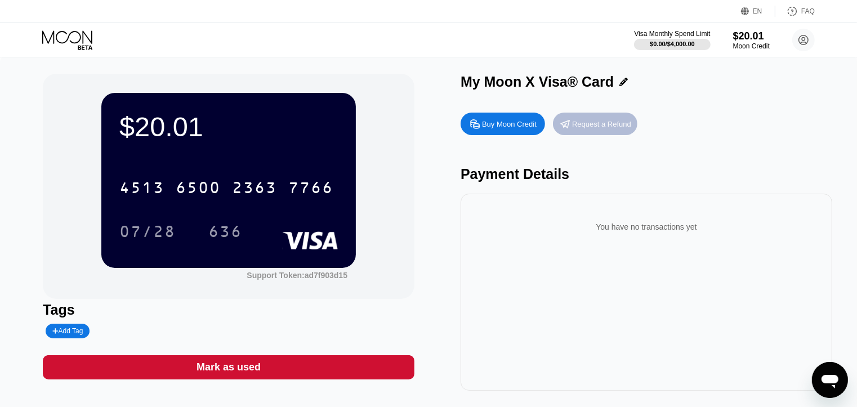
click at [608, 124] on div "Request a Refund" at bounding box center [601, 124] width 59 height 10
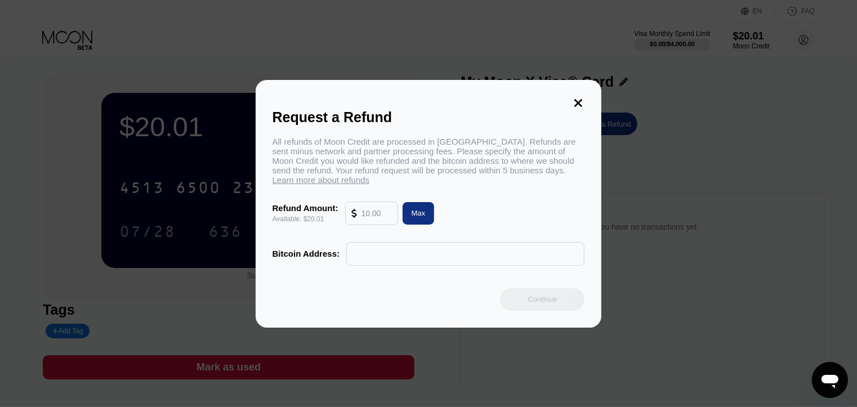
click at [364, 221] on input "text" at bounding box center [377, 213] width 30 height 23
click at [423, 217] on div "Max" at bounding box center [419, 213] width 14 height 10
type input "20.01"
click at [423, 261] on input "text" at bounding box center [466, 254] width 226 height 23
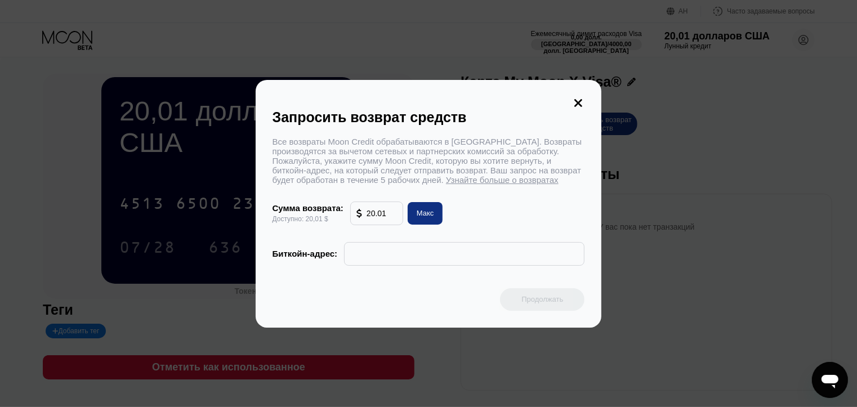
click at [488, 185] on font "Узнайте больше о возвратах" at bounding box center [502, 180] width 113 height 10
click at [385, 249] on input "text" at bounding box center [464, 254] width 228 height 23
paste input "114zWRCN3zTykqFdoC7TA6WMXEdu2jBvec"
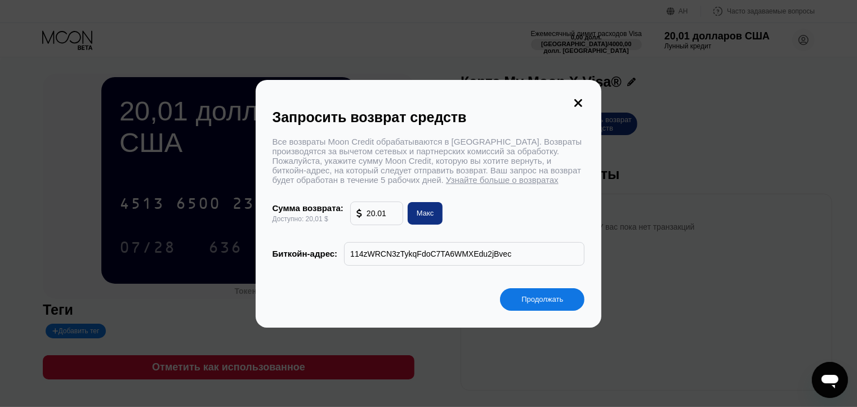
type input "114zWRCN3zTykqFdoC7TA6WMXEdu2jBvec"
click at [557, 304] on font "Продолжать" at bounding box center [542, 299] width 42 height 8
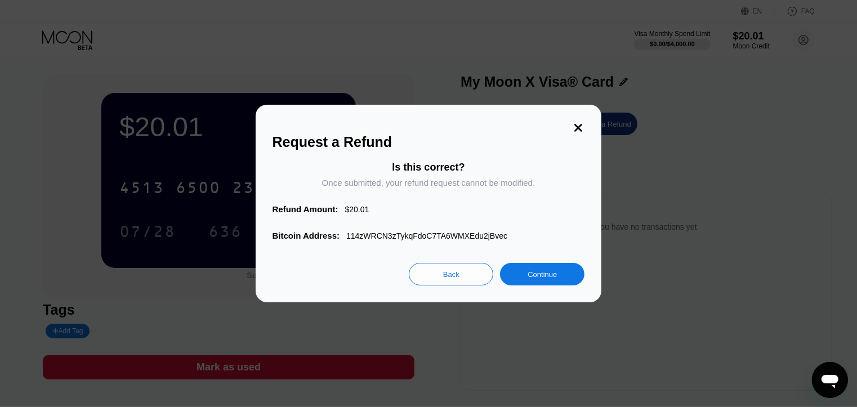
click at [550, 279] on div "Continue" at bounding box center [542, 275] width 29 height 10
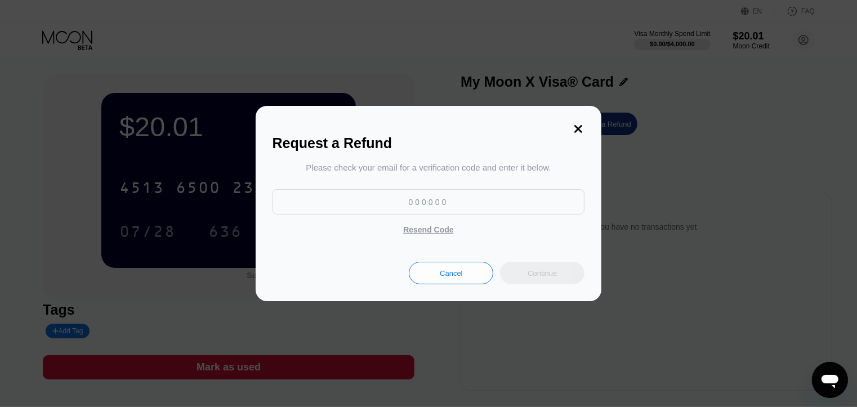
click at [451, 204] on input at bounding box center [429, 201] width 313 height 25
paste input "257661"
type input "257661"
click at [523, 275] on div "Continue" at bounding box center [542, 273] width 84 height 23
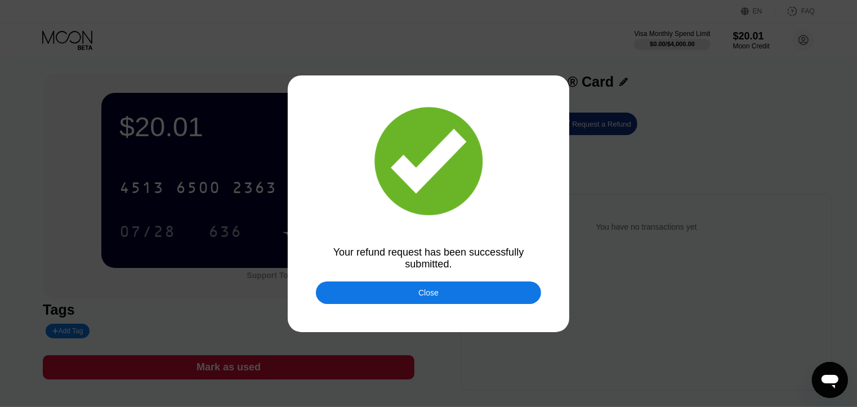
click at [493, 295] on div "Close" at bounding box center [428, 293] width 225 height 23
